Goal: Task Accomplishment & Management: Use online tool/utility

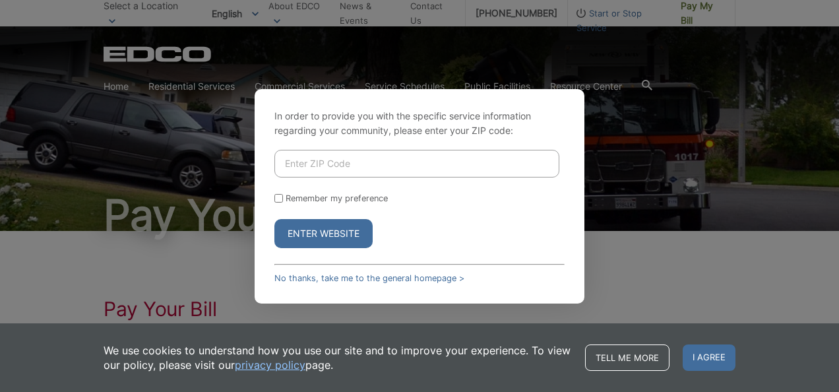
click at [353, 164] on input "Enter ZIP Code" at bounding box center [416, 164] width 285 height 28
type input "92084"
click at [330, 231] on button "Enter Website" at bounding box center [323, 233] width 98 height 29
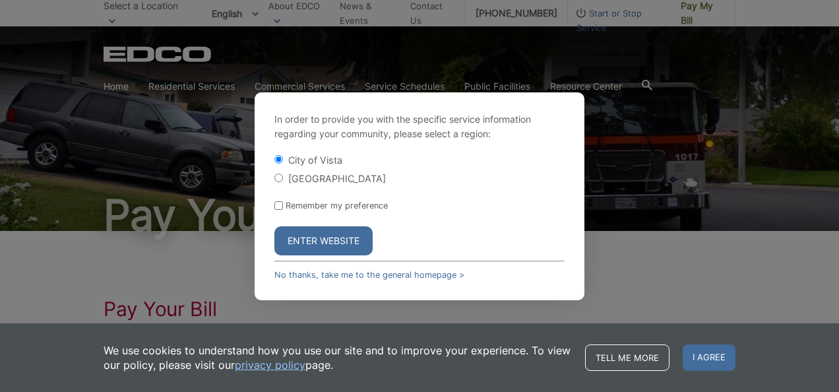
click at [276, 179] on input "[GEOGRAPHIC_DATA]" at bounding box center [278, 177] width 9 height 9
radio input "true"
click at [334, 236] on button "Enter Website" at bounding box center [323, 240] width 98 height 29
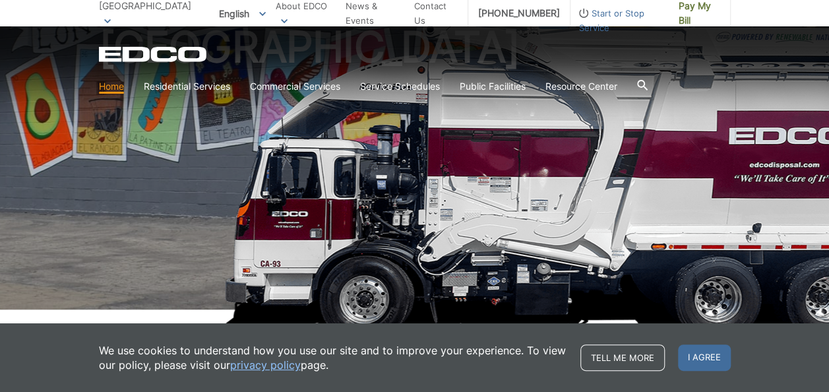
scroll to position [112, 0]
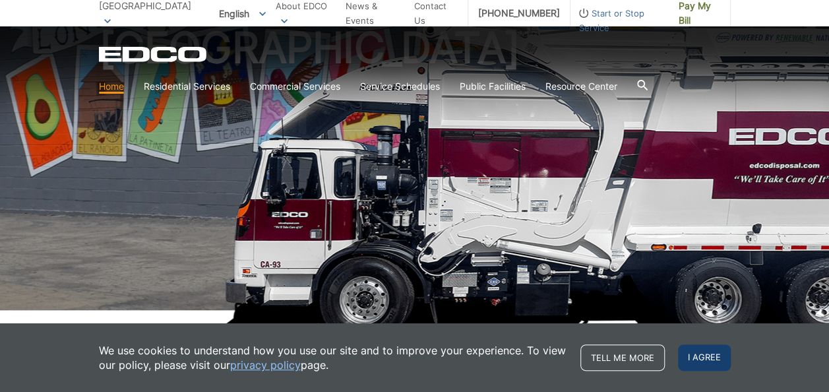
click at [703, 350] on span "I agree" at bounding box center [704, 357] width 53 height 26
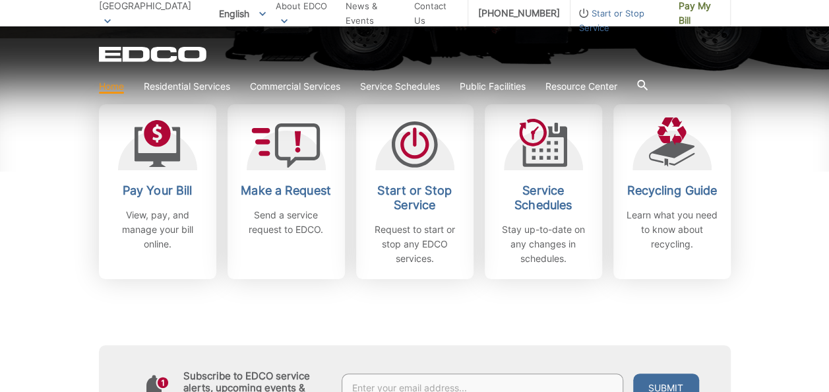
scroll to position [388, 0]
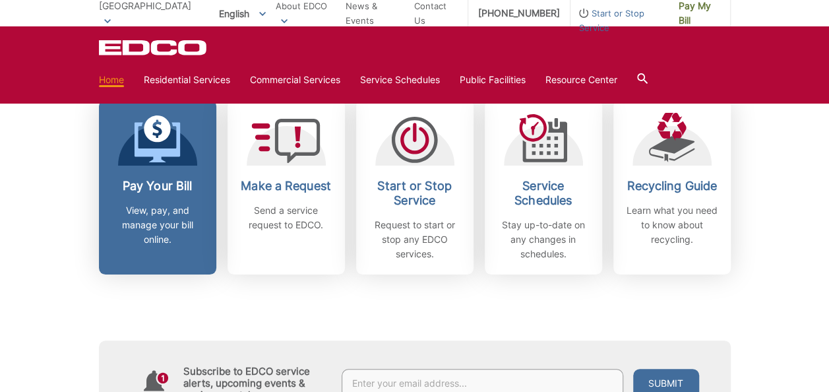
click at [159, 195] on div "Pay Your Bill View, pay, and manage your bill online." at bounding box center [158, 213] width 98 height 68
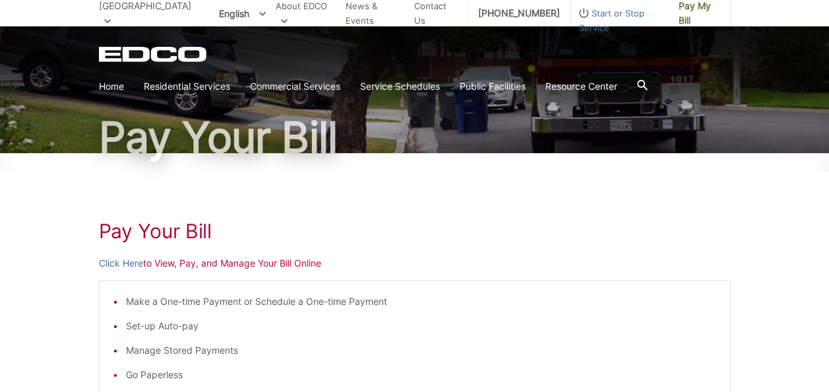
scroll to position [108, 0]
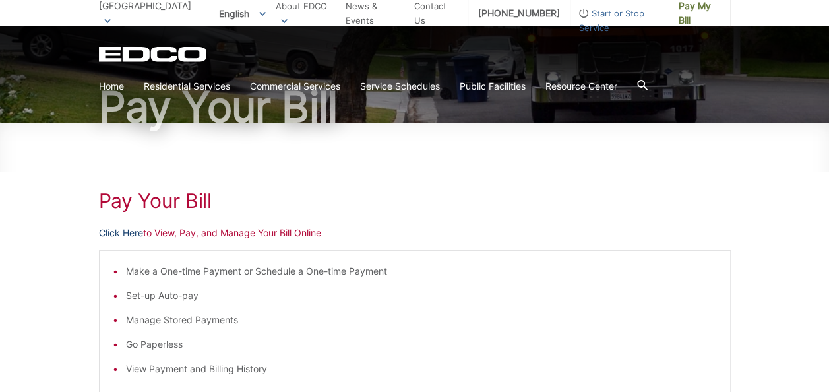
click at [119, 233] on link "Click Here" at bounding box center [121, 233] width 44 height 15
